Goal: Find contact information: Find contact information

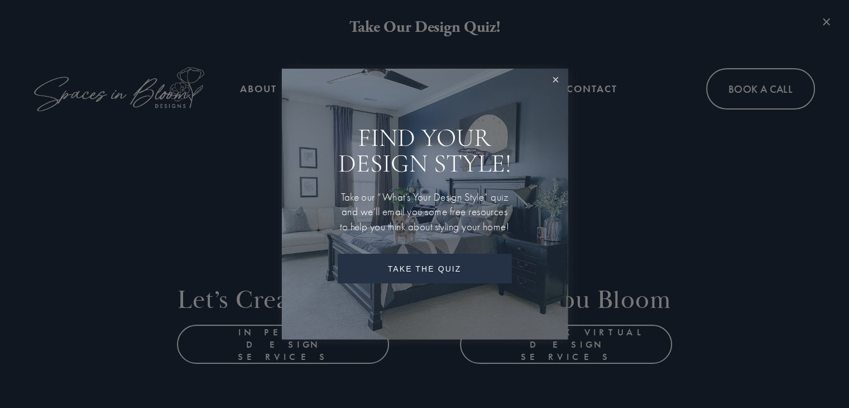
click at [563, 76] on link "Close" at bounding box center [555, 80] width 21 height 21
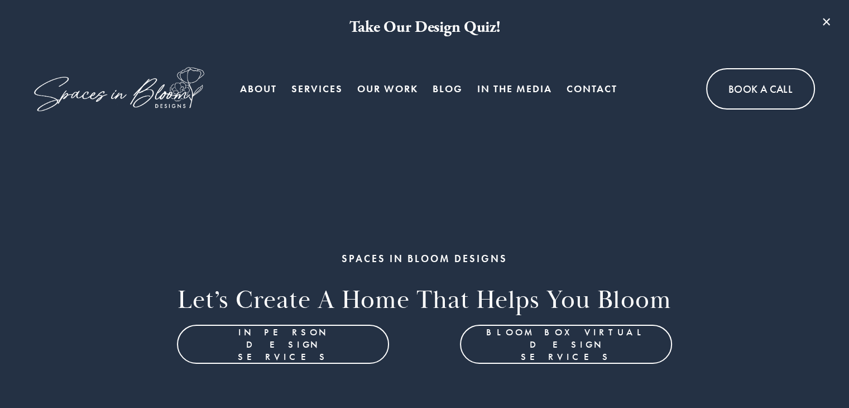
click at [323, 87] on span "Services" at bounding box center [316, 89] width 51 height 21
click at [328, 84] on span "Services" at bounding box center [316, 89] width 51 height 21
click at [258, 88] on link "About" at bounding box center [258, 89] width 37 height 22
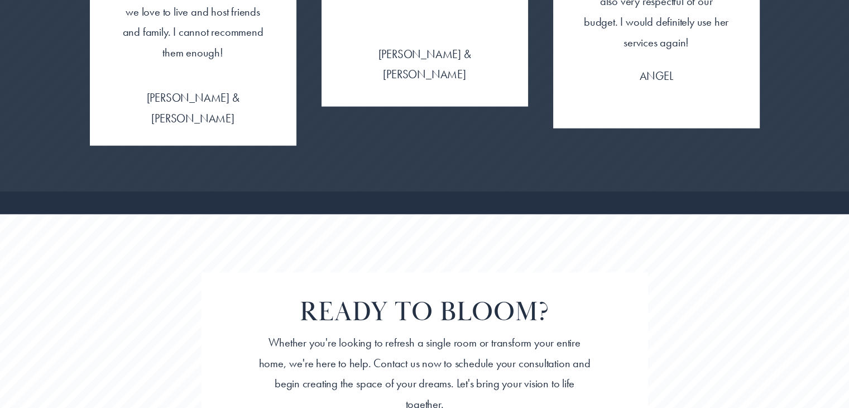
scroll to position [2782, 0]
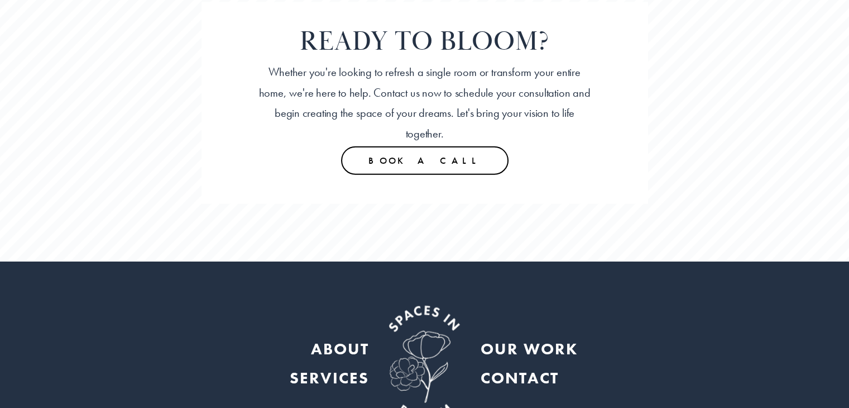
click at [527, 367] on strong "CONTACT" at bounding box center [520, 377] width 78 height 21
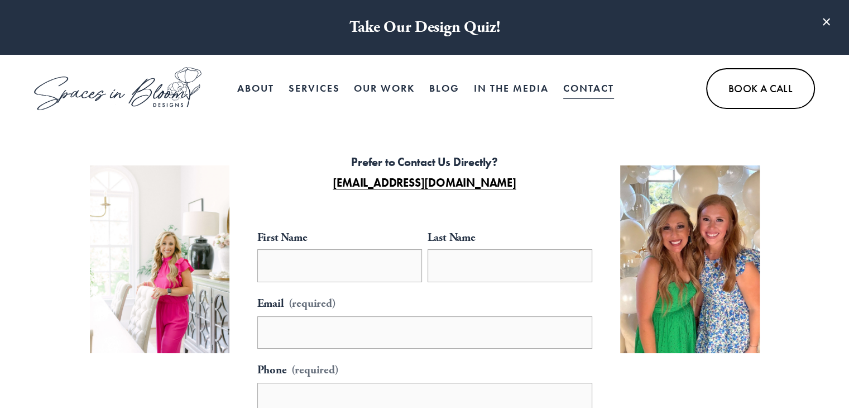
drag, startPoint x: 529, startPoint y: 179, endPoint x: 314, endPoint y: 185, distance: 215.0
click at [314, 185] on p "Prefer to Contact Us Directly? XELA@SPACESINBLOOMDESIGNS.COM" at bounding box center [424, 172] width 279 height 41
copy strong "XELA@SPACESINBLOOMDESIGNS.COM"
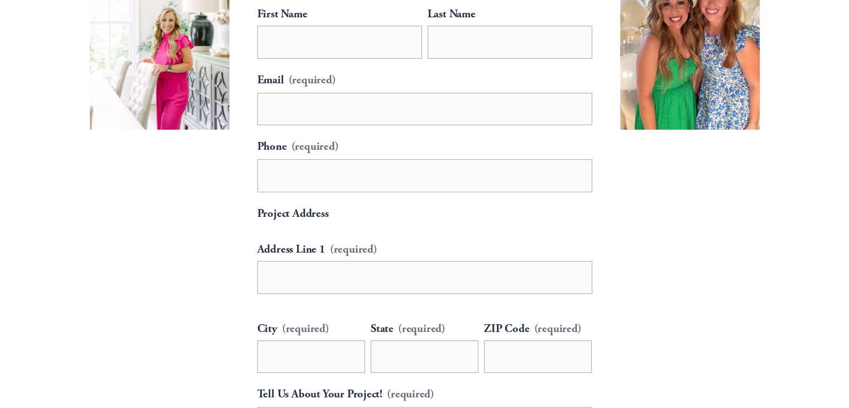
scroll to position [670, 0]
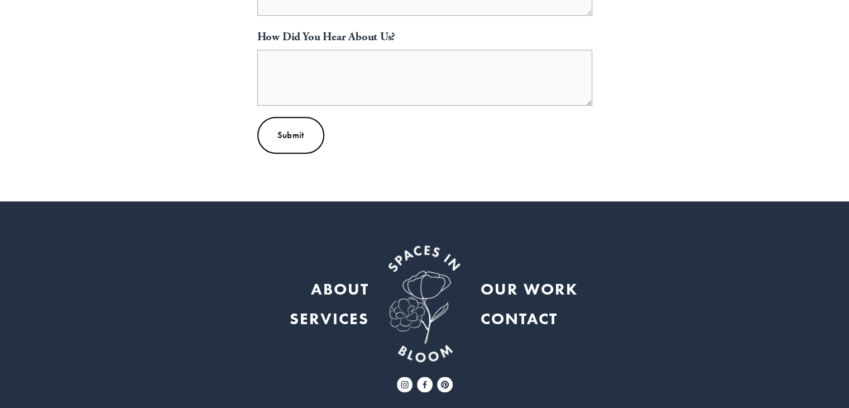
click at [336, 288] on strong "ABOUT" at bounding box center [340, 289] width 58 height 20
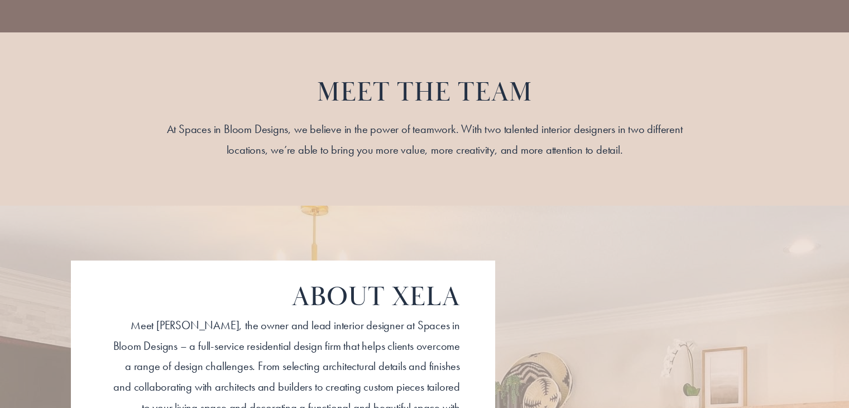
scroll to position [1005, 0]
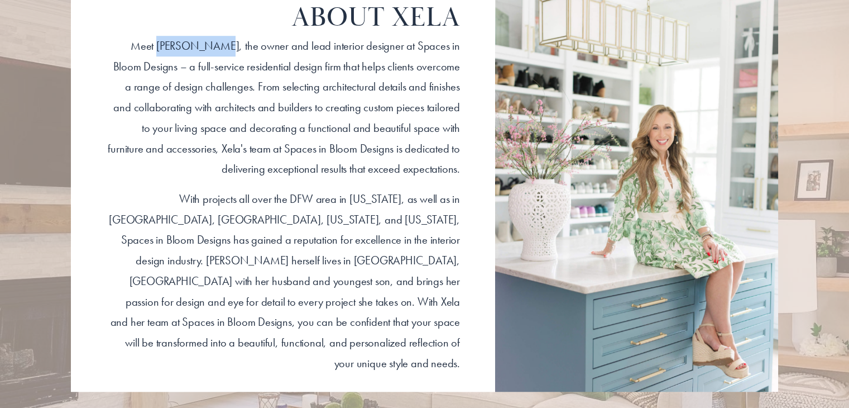
drag, startPoint x: 212, startPoint y: 54, endPoint x: 155, endPoint y: 52, distance: 57.0
click at [155, 52] on p "​Meet [PERSON_NAME], the owner and lead interior designer at Spaces in Bloom De…" at bounding box center [283, 107] width 354 height 143
copy p "Xela Andrews"
drag, startPoint x: 261, startPoint y: 54, endPoint x: 233, endPoint y: 54, distance: 27.9
click at [233, 54] on p "​Meet Xela Andrews, the owner and lead interior designer at Spaces in Bloom Des…" at bounding box center [283, 107] width 354 height 143
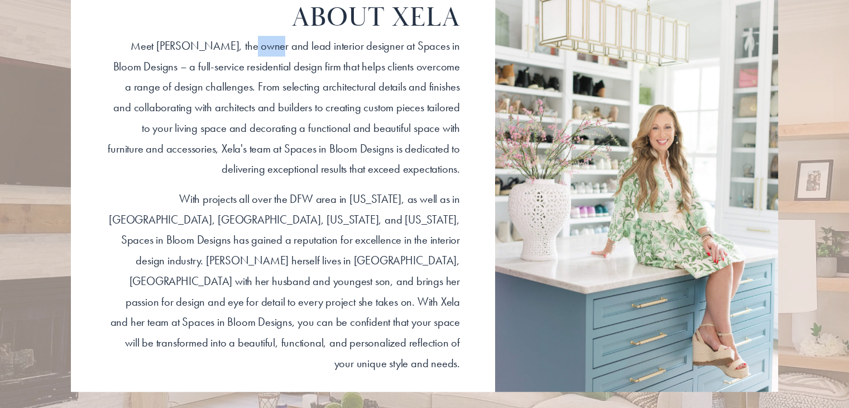
copy p "owner"
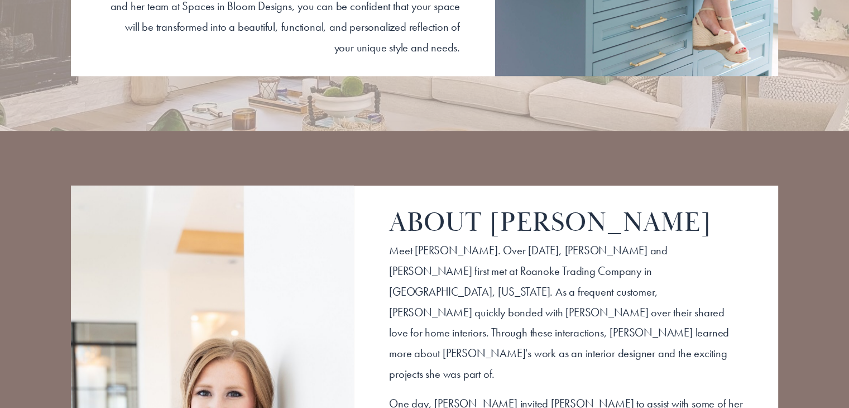
scroll to position [1396, 0]
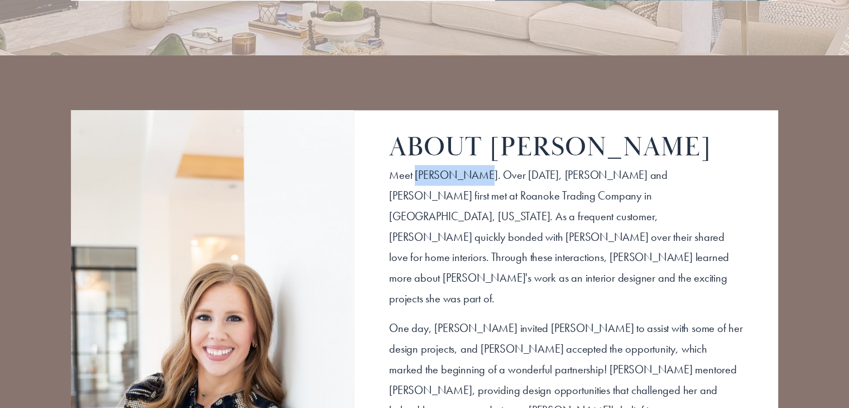
drag, startPoint x: 472, startPoint y: 159, endPoint x: 415, endPoint y: 157, distance: 56.4
click at [415, 167] on span "​Meet Laura Hanley. Over seven years ago, Xela Andrews and Laura Hanley first m…" at bounding box center [560, 235] width 343 height 137
copy span "Laura Hanley"
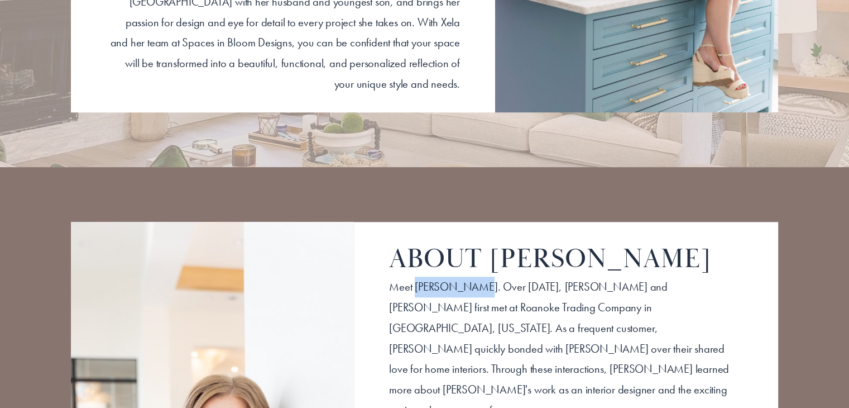
scroll to position [1451, 0]
